Goal: Navigation & Orientation: Go to known website

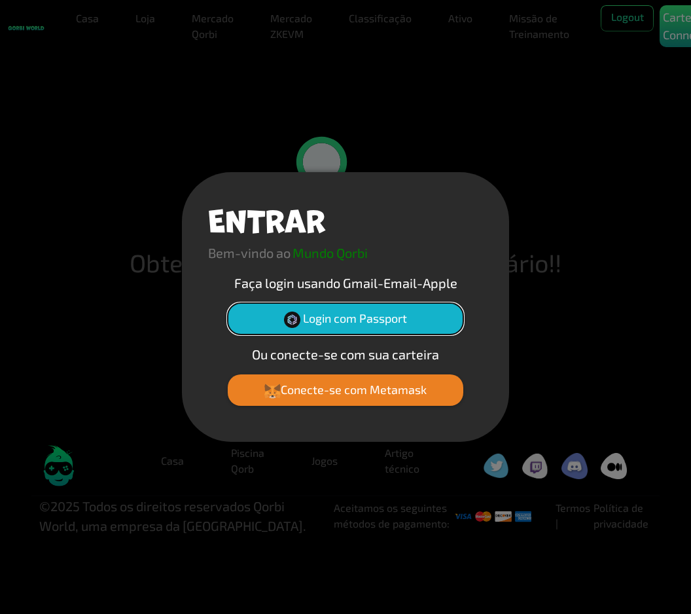
click at [381, 320] on font "Login com Passport" at bounding box center [355, 318] width 104 height 14
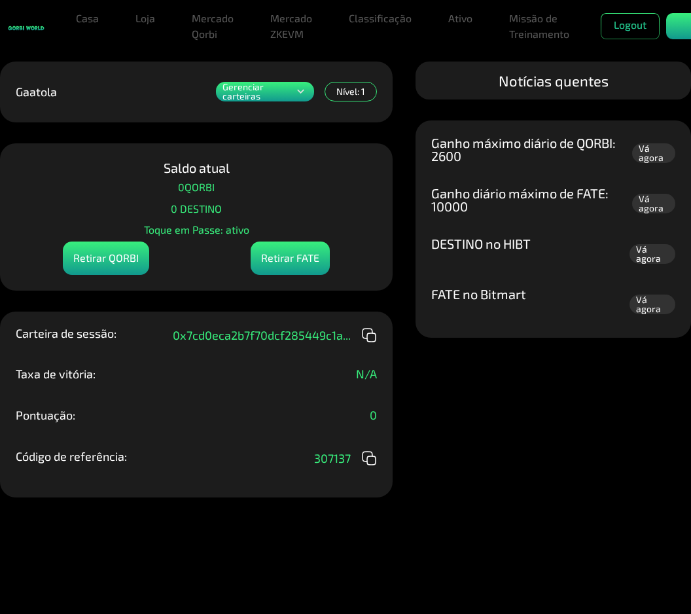
click at [652, 156] on link "Vá agora" at bounding box center [653, 153] width 43 height 20
click at [659, 152] on link "Vá agora" at bounding box center [653, 153] width 43 height 20
